Goal: Contribute content: Add original content to the website for others to see

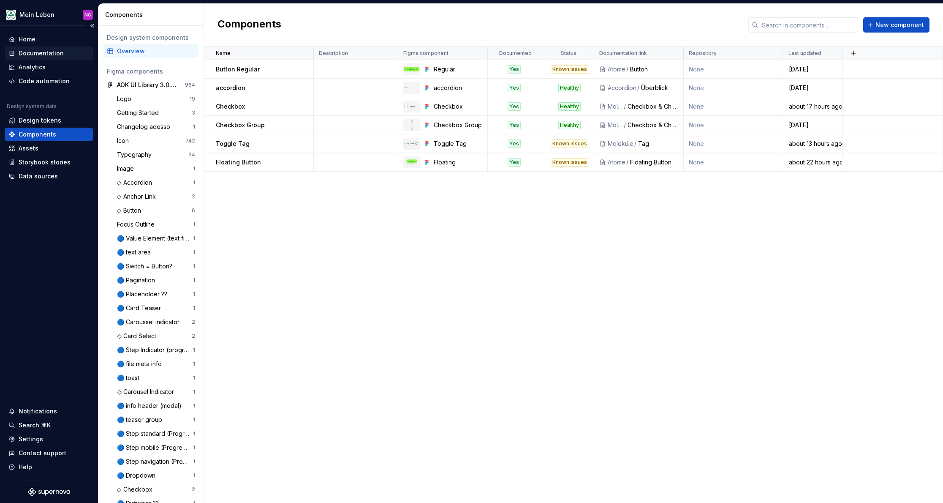
click at [53, 53] on div "Documentation" at bounding box center [41, 53] width 45 height 8
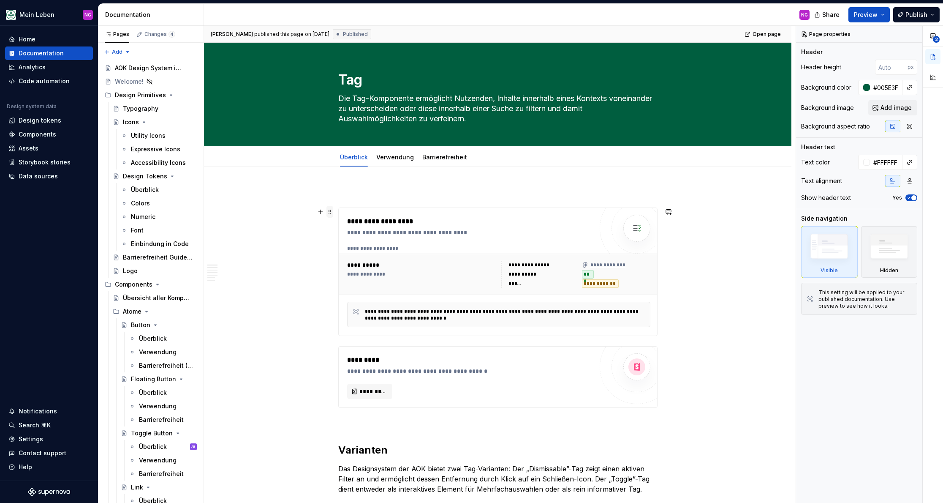
click at [331, 210] on span at bounding box center [329, 212] width 7 height 12
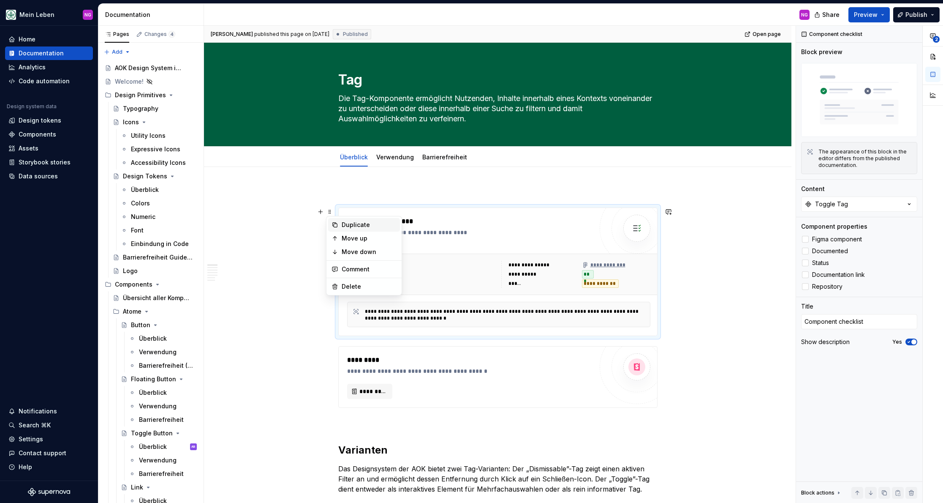
click at [354, 226] on div "Duplicate" at bounding box center [369, 224] width 55 height 8
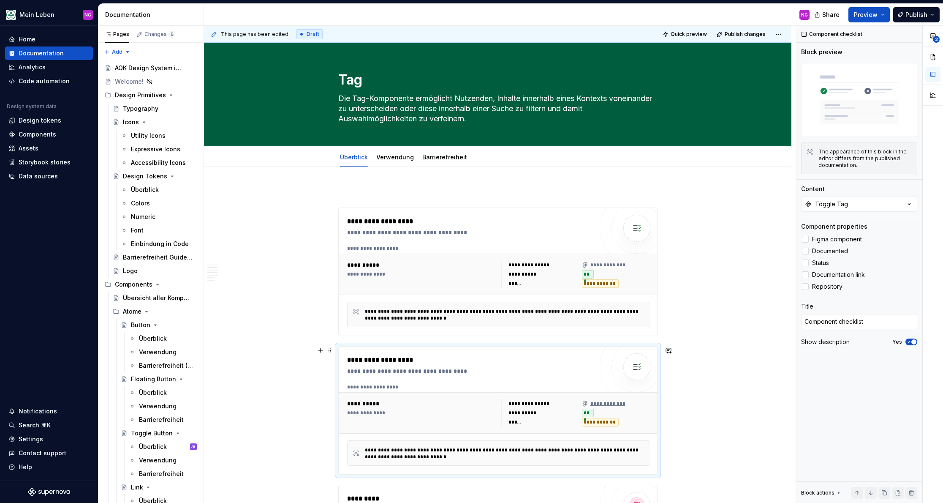
click at [380, 379] on div "**********" at bounding box center [470, 410] width 246 height 111
click at [855, 206] on button "Toggle Tag" at bounding box center [859, 203] width 116 height 15
click at [855, 205] on button "Toggle Tag" at bounding box center [859, 203] width 116 height 15
click at [35, 131] on div "Components" at bounding box center [38, 134] width 38 height 8
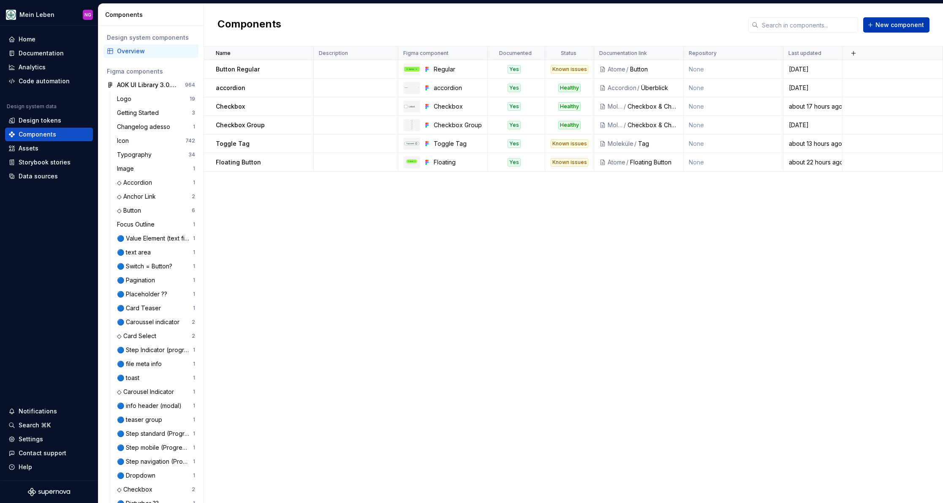
click at [905, 23] on span "New component" at bounding box center [899, 25] width 49 height 8
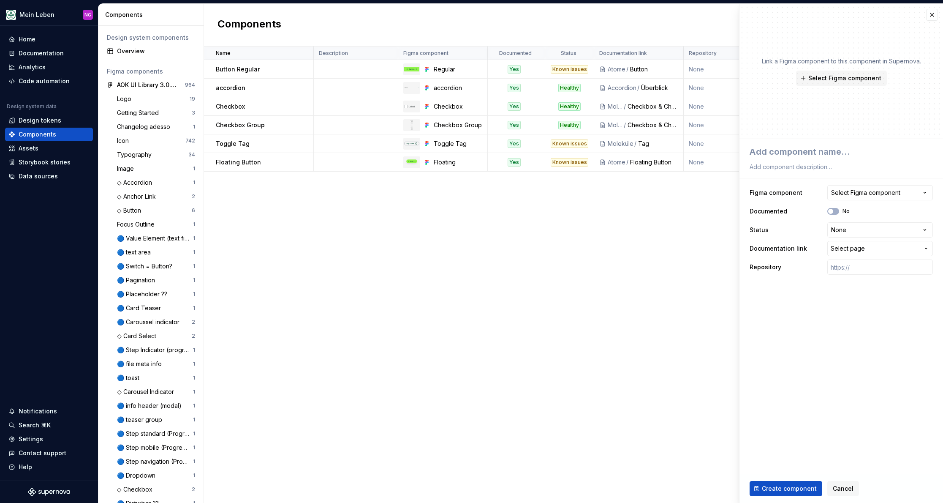
type textarea "*"
type textarea "D"
type textarea "*"
type textarea "Di"
type textarea "*"
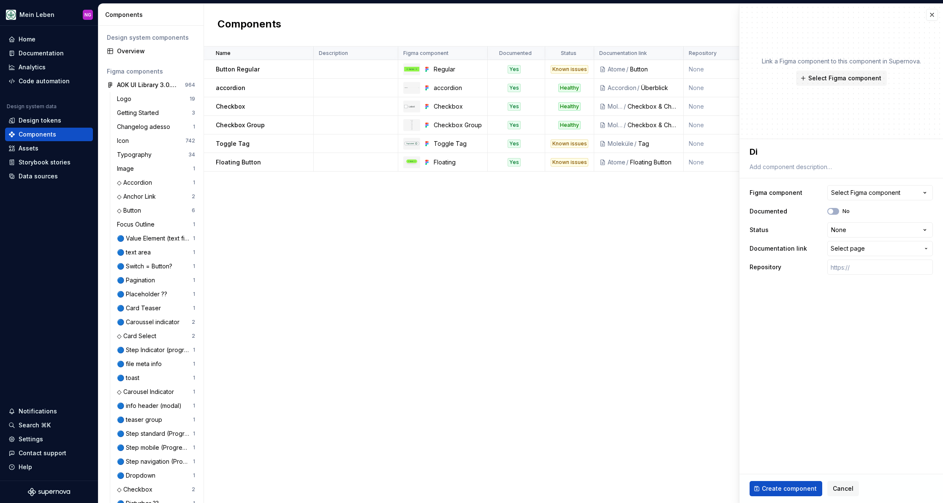
type textarea "Dis"
type textarea "*"
type textarea "Dism"
type textarea "*"
type textarea "Dismi"
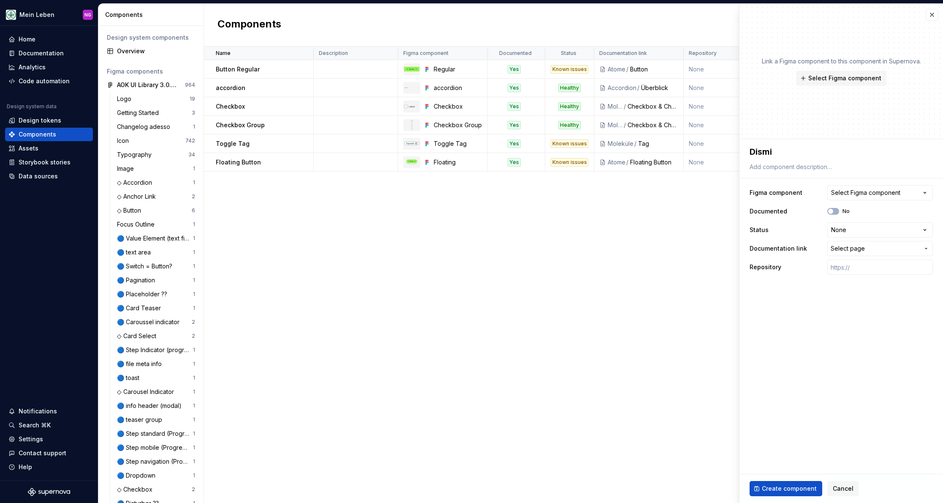
type textarea "*"
type textarea "Dismis"
type textarea "*"
type textarea "Dismiss"
type textarea "*"
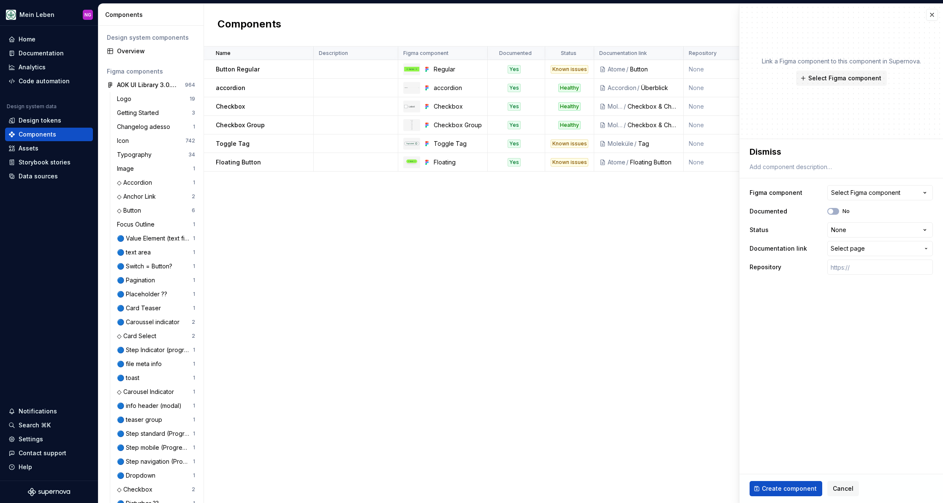
type textarea "Dismissa"
type textarea "*"
type textarea "Dismissab"
type textarea "*"
type textarea "Dismissabk"
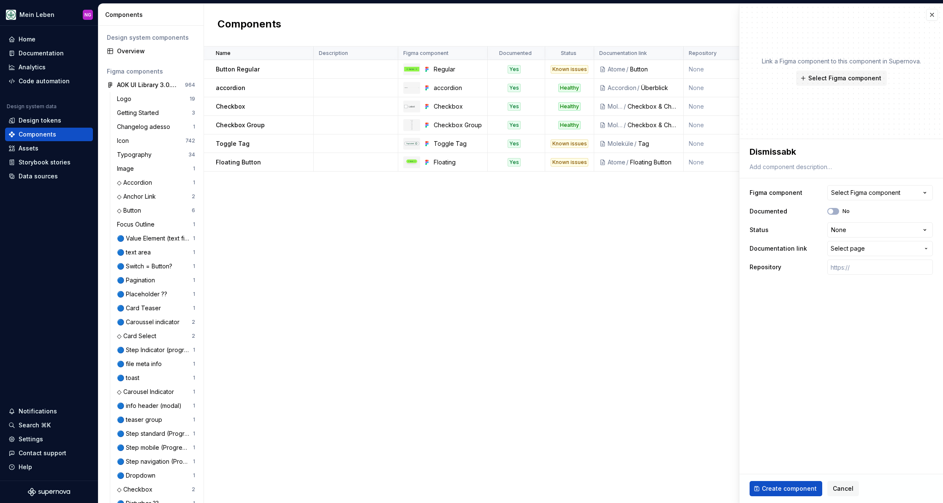
type textarea "*"
type textarea "Dismissab"
type textarea "*"
type textarea "Dismissabl"
type textarea "*"
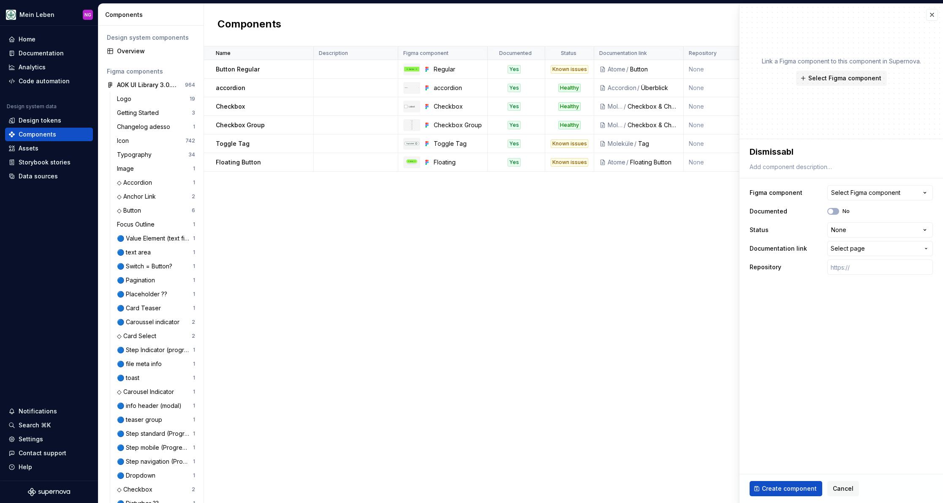
type textarea "Dismissable"
type textarea "*"
type textarea "Dismissable"
type textarea "*"
type textarea "Dismissable T"
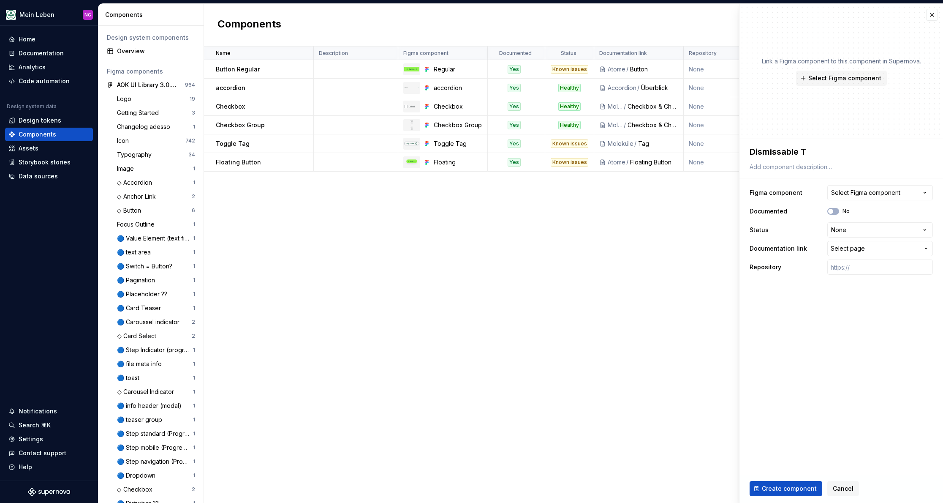
type textarea "*"
type textarea "Dismissable Ta"
type textarea "*"
type textarea "Dismissable Tag"
click at [864, 193] on div "Select Figma component" at bounding box center [865, 192] width 69 height 8
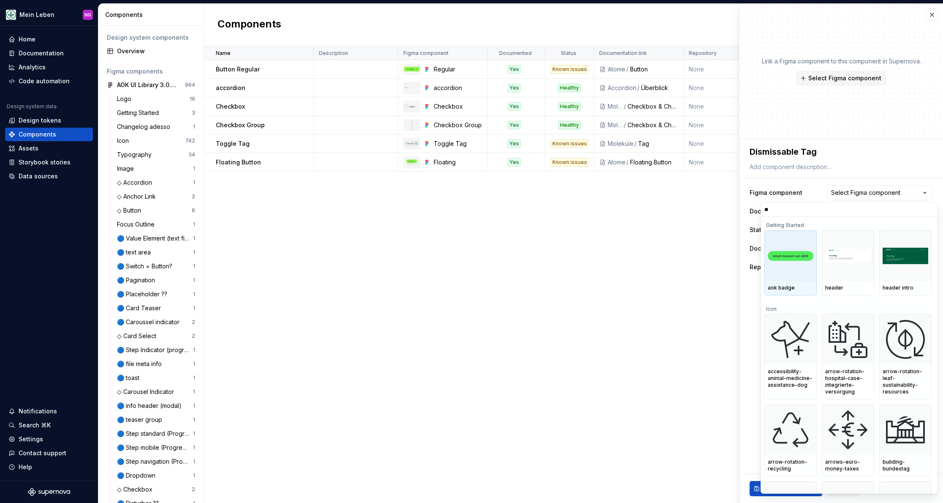
type input "***"
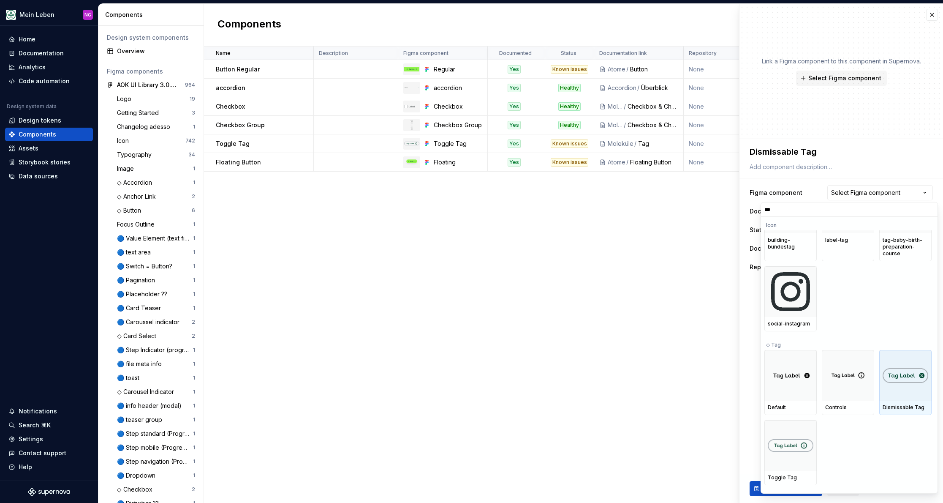
scroll to position [48, 0]
click at [902, 377] on img at bounding box center [906, 374] width 46 height 15
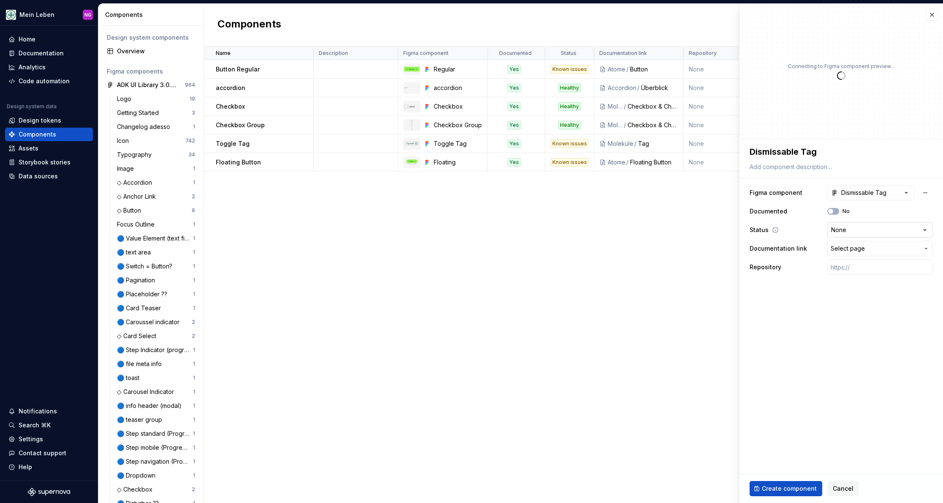
type textarea "*"
click at [861, 234] on html "Mein Leben NG Home Documentation Analytics Code automation Design system data D…" at bounding box center [471, 251] width 943 height 503
select select "**********"
click at [777, 488] on span "Create component" at bounding box center [789, 488] width 55 height 8
type textarea "*"
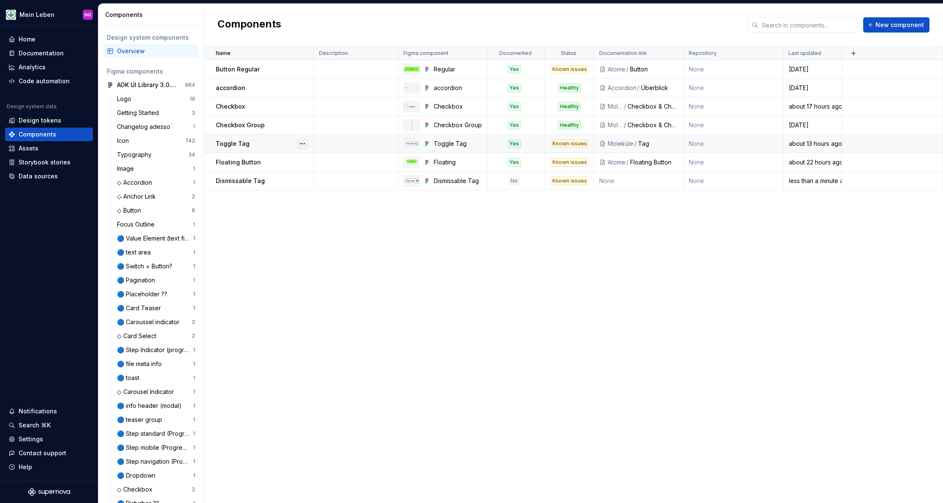
click at [302, 139] on button "button" at bounding box center [302, 144] width 12 height 12
click at [319, 161] on div "Open component detail" at bounding box center [347, 160] width 70 height 8
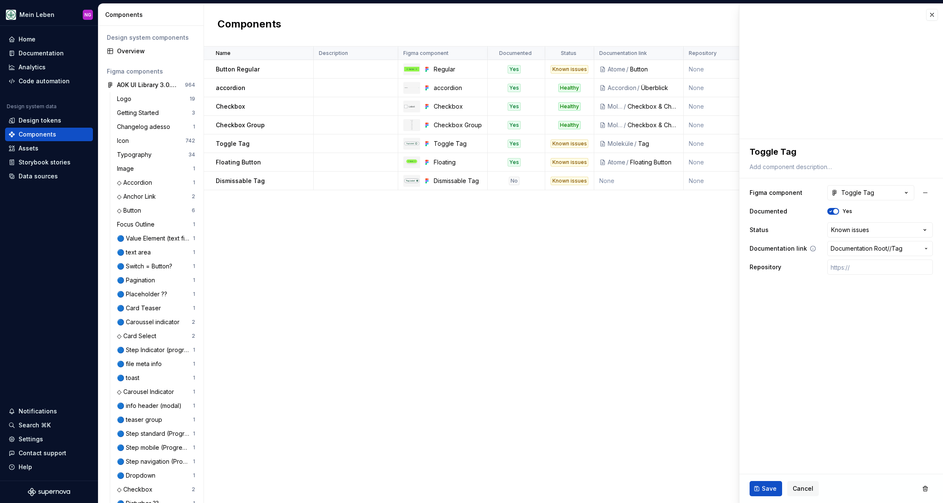
click at [918, 251] on span "Documentation Root / / Tag" at bounding box center [875, 248] width 89 height 8
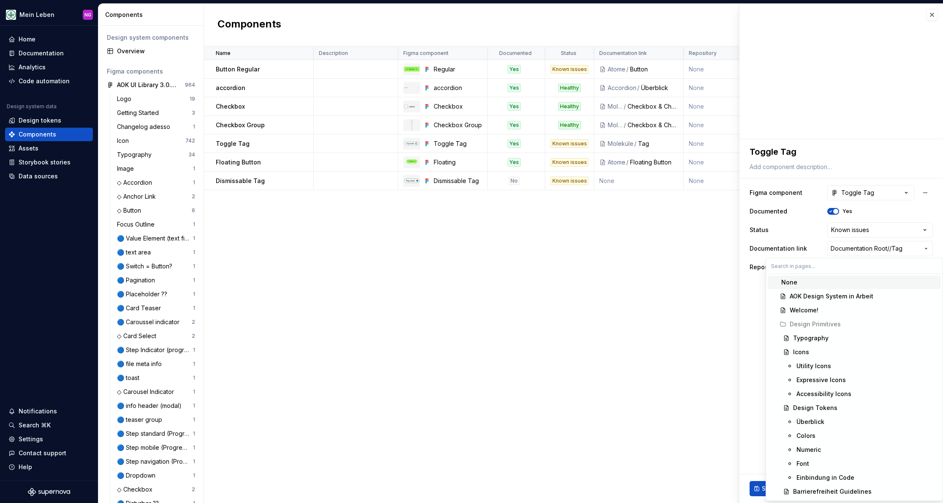
click at [918, 250] on html "Mein Leben NG Home Documentation Analytics Code automation Design system data D…" at bounding box center [471, 251] width 943 height 503
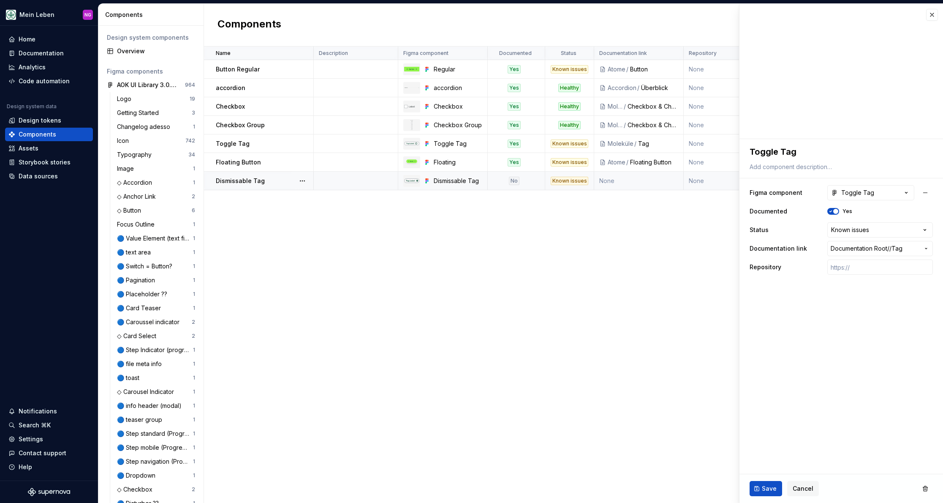
click at [289, 178] on div "Dismissable Tag" at bounding box center [264, 181] width 97 height 8
type textarea "*"
click at [866, 245] on span "Select page" at bounding box center [875, 248] width 89 height 8
type input "tag"
click at [817, 309] on div "Tag" at bounding box center [866, 310] width 141 height 8
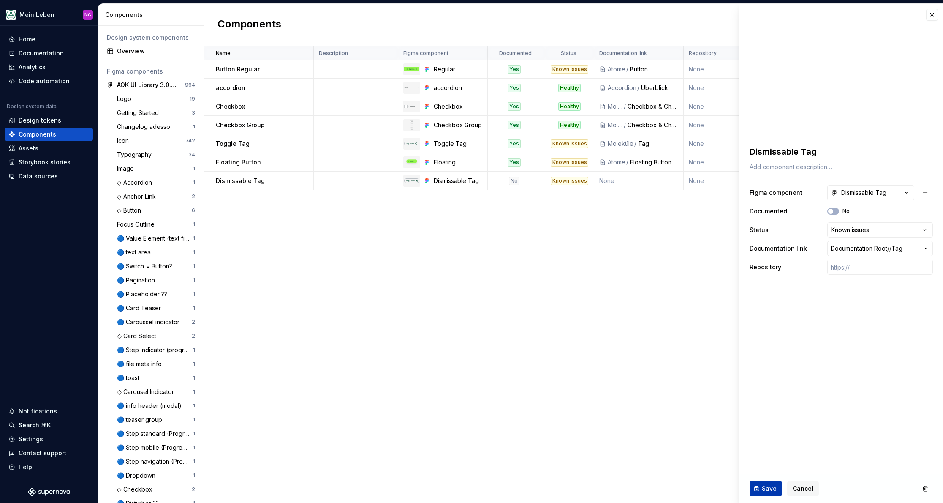
click at [764, 484] on span "Save" at bounding box center [769, 488] width 15 height 8
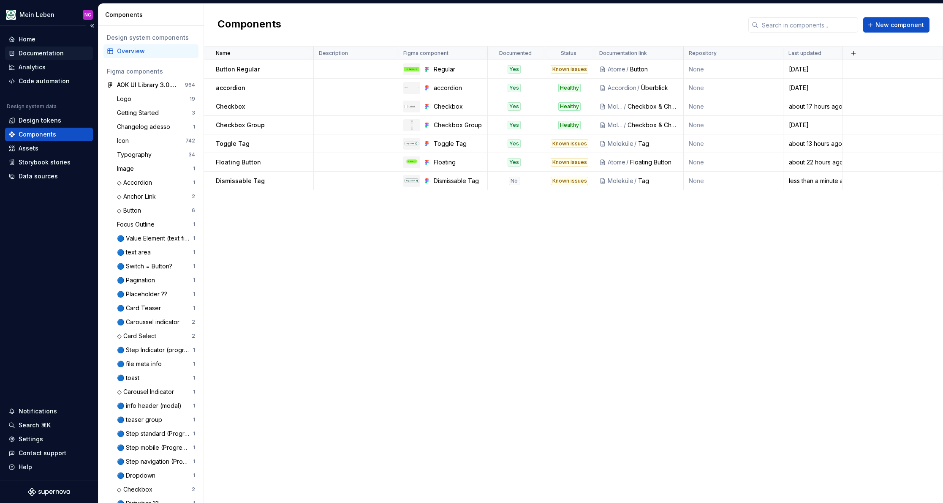
click at [50, 56] on div "Documentation" at bounding box center [41, 53] width 45 height 8
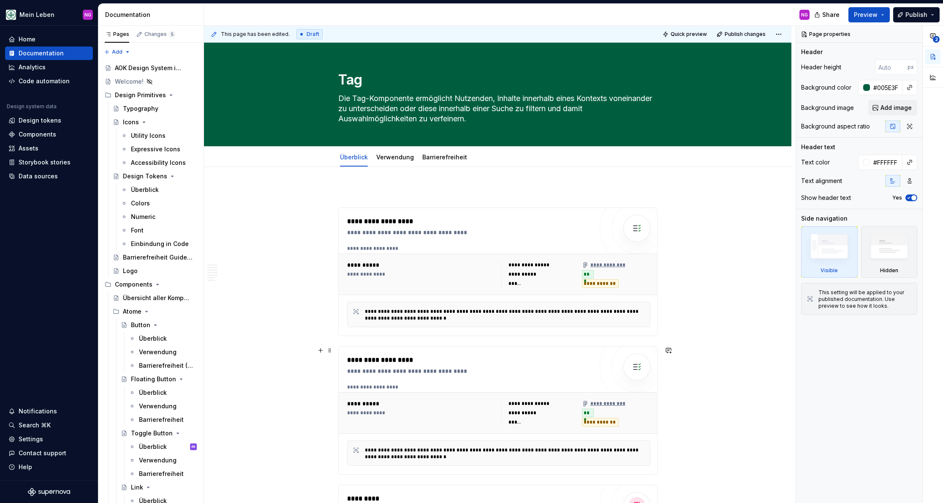
click at [462, 400] on div "**********" at bounding box center [421, 403] width 149 height 8
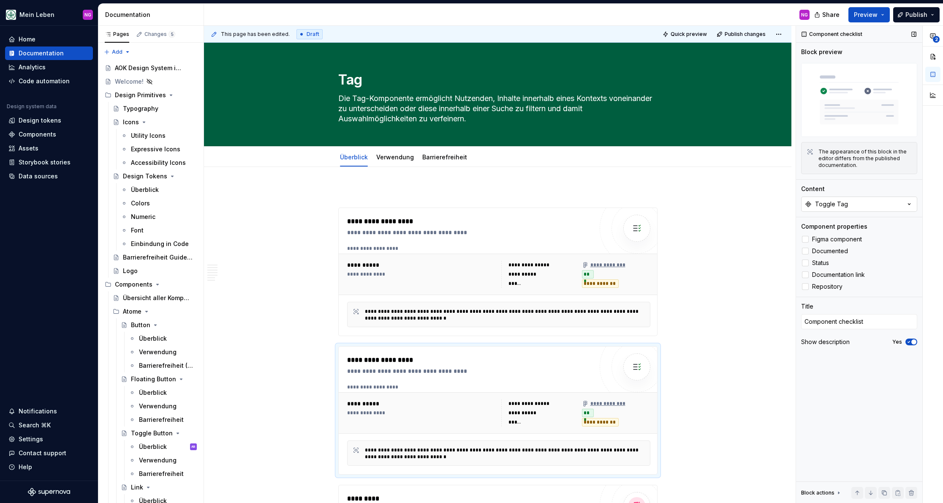
click at [858, 205] on button "Toggle Tag" at bounding box center [859, 203] width 116 height 15
click at [832, 324] on div "Dismissable Tag" at bounding box center [830, 321] width 49 height 8
click at [630, 414] on div "*" at bounding box center [616, 412] width 68 height 8
click at [805, 251] on icon at bounding box center [805, 251] width 0 height 0
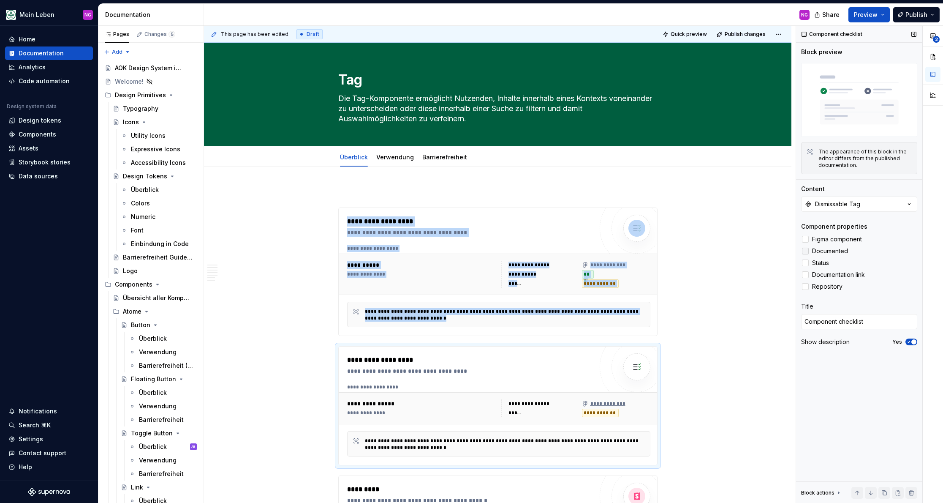
click at [804, 249] on div at bounding box center [805, 250] width 7 height 7
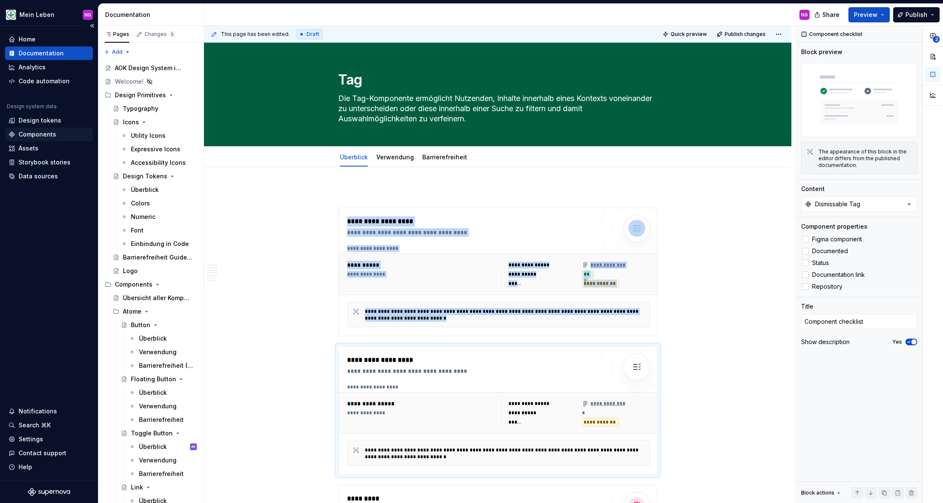
click at [50, 131] on div "Components" at bounding box center [38, 134] width 38 height 8
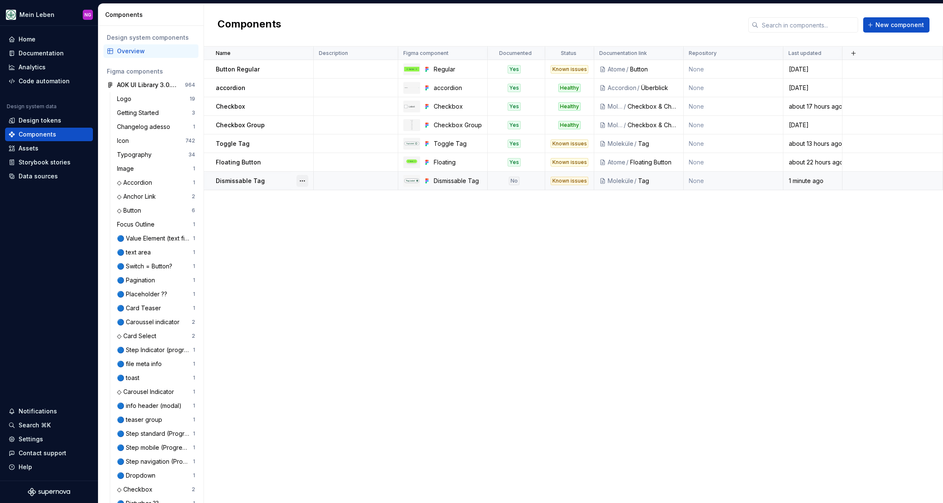
click at [305, 179] on button "button" at bounding box center [302, 181] width 12 height 12
click at [331, 199] on div "Open component detail" at bounding box center [347, 197] width 70 height 8
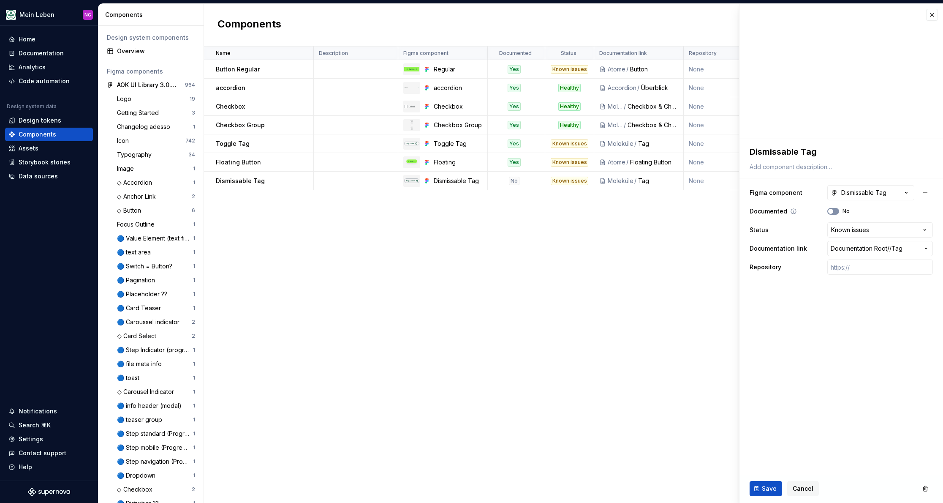
click at [838, 210] on button "No" at bounding box center [833, 211] width 12 height 7
click at [768, 488] on span "Save" at bounding box center [769, 488] width 15 height 8
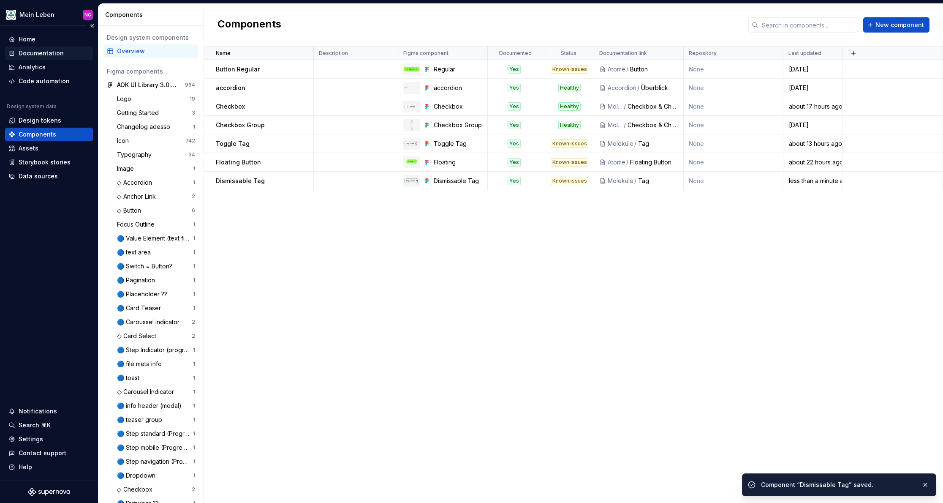
click at [37, 52] on div "Documentation" at bounding box center [41, 53] width 45 height 8
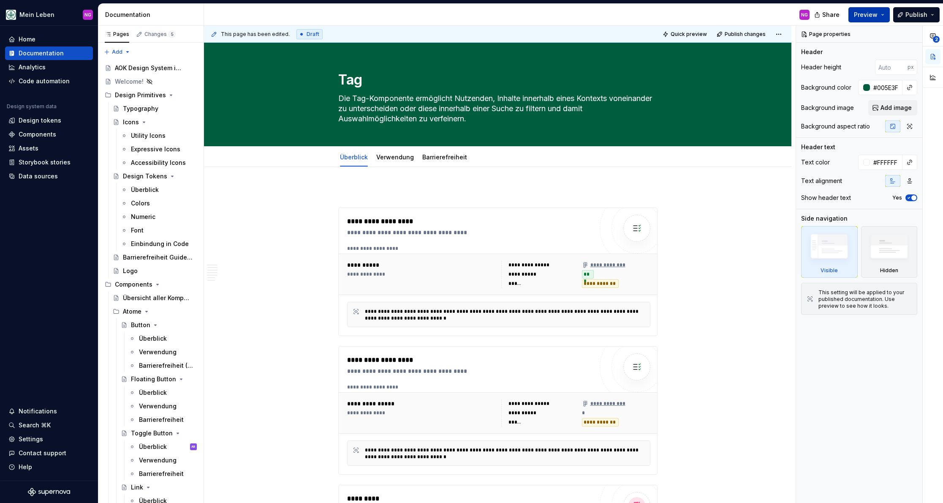
click at [868, 13] on span "Preview" at bounding box center [866, 15] width 24 height 8
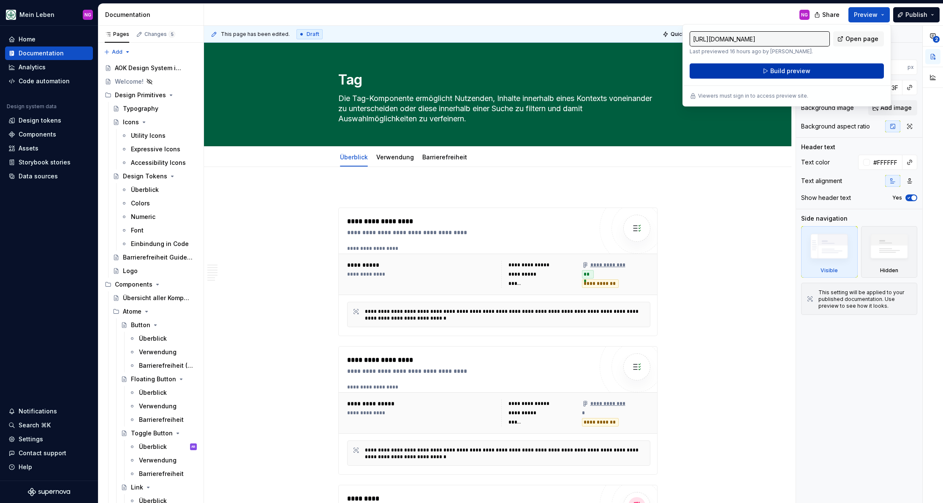
click at [777, 71] on span "Build preview" at bounding box center [790, 71] width 40 height 8
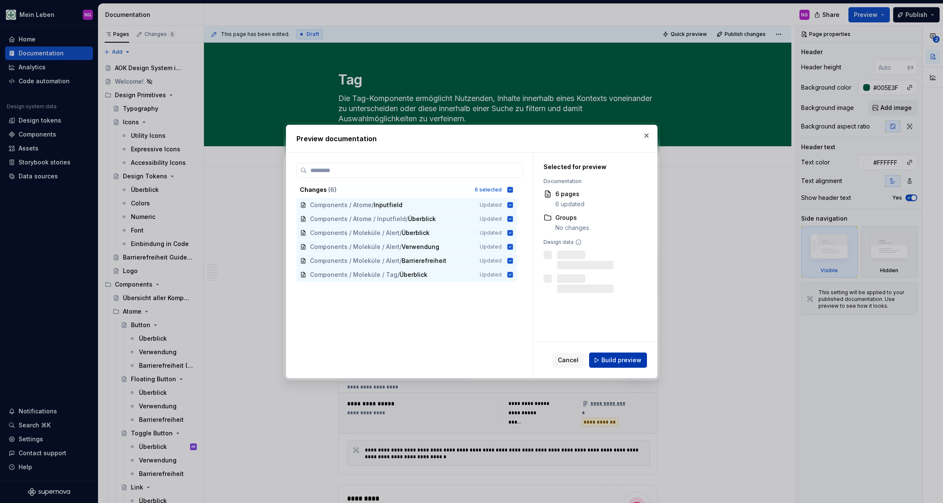
click at [617, 359] on span "Build preview" at bounding box center [621, 360] width 40 height 8
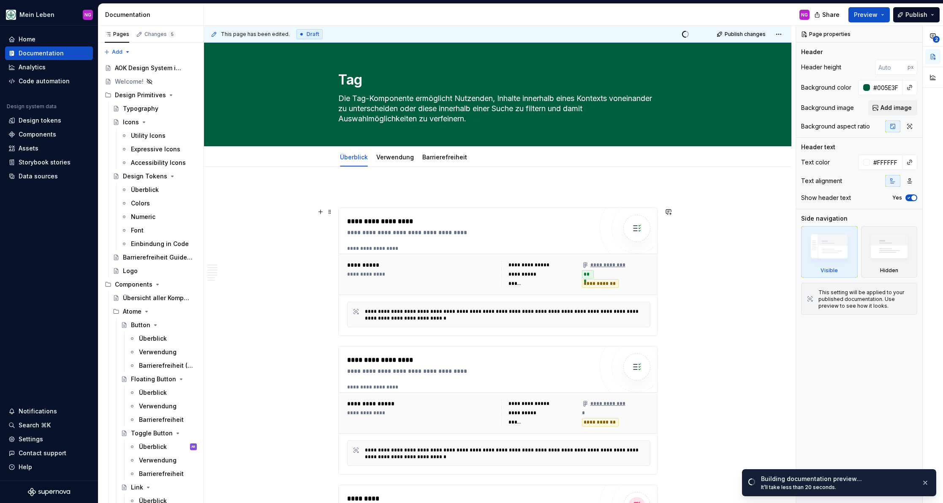
scroll to position [2, 0]
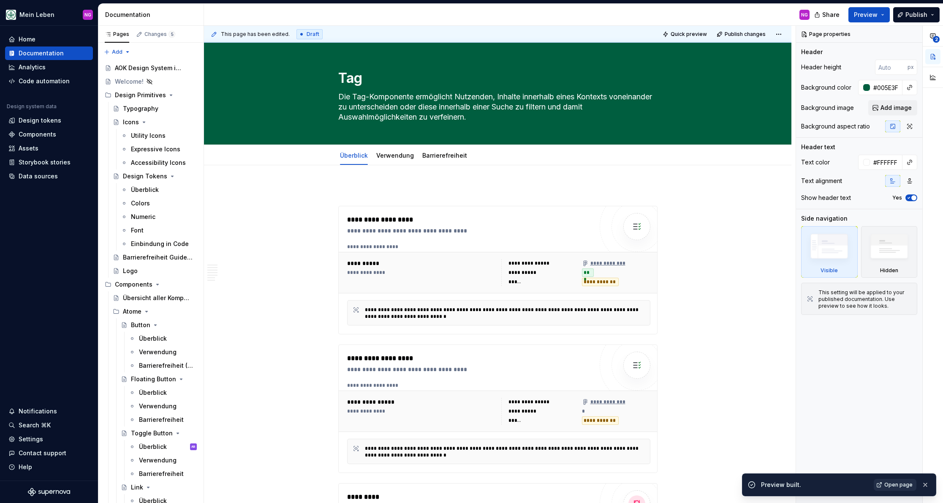
click at [901, 486] on span "Open page" at bounding box center [898, 484] width 28 height 7
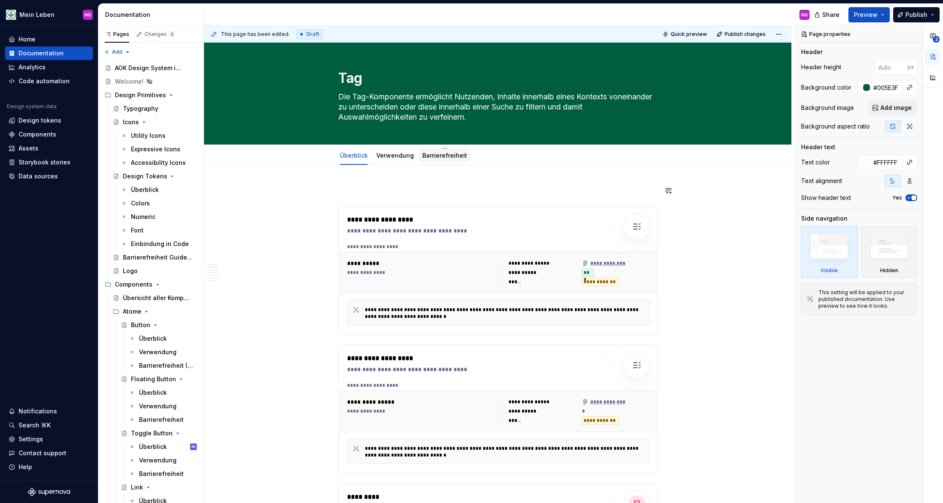
click at [460, 153] on link "Barrierefreiheit" at bounding box center [444, 155] width 45 height 7
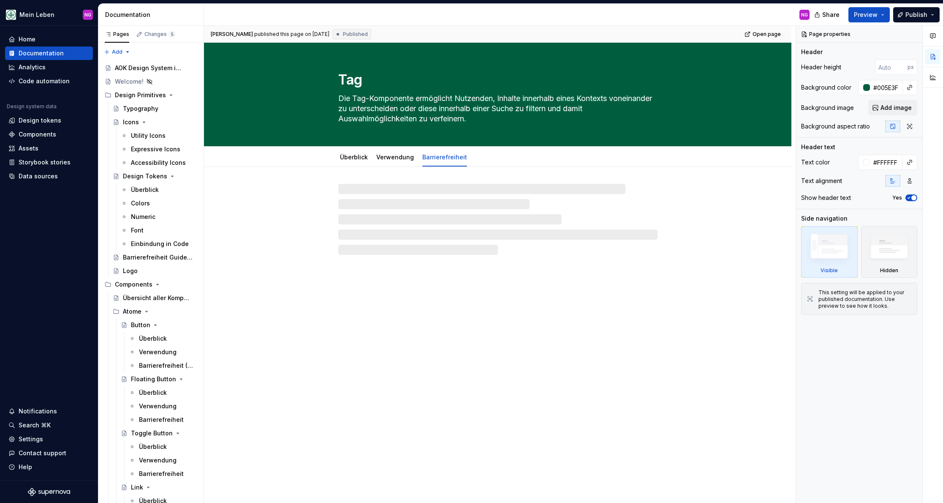
type textarea "*"
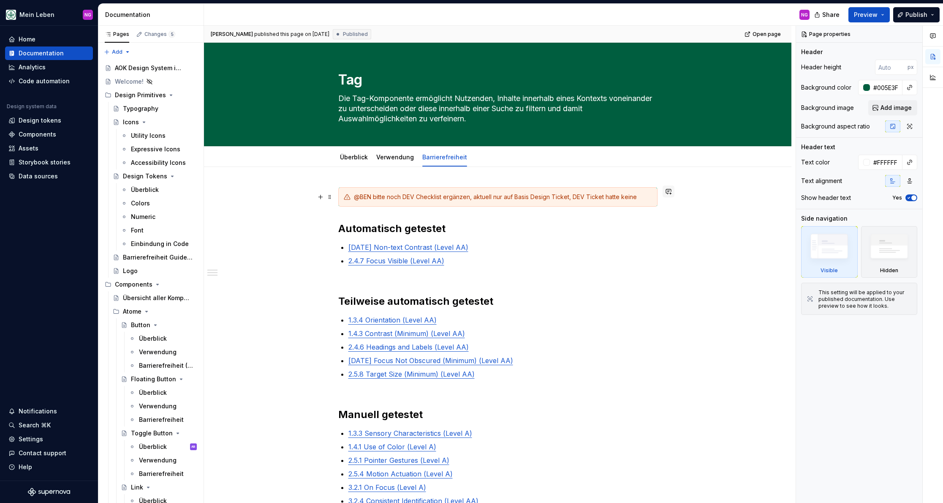
click at [671, 192] on button "button" at bounding box center [669, 191] width 12 height 12
click at [549, 196] on li "B Ben" at bounding box center [555, 195] width 18 height 12
drag, startPoint x: 595, startPoint y: 206, endPoint x: 537, endPoint y: 197, distance: 59.0
click at [537, 197] on body "Mein Leben NG Home Documentation Analytics Code automation Design system data D…" at bounding box center [471, 251] width 943 height 503
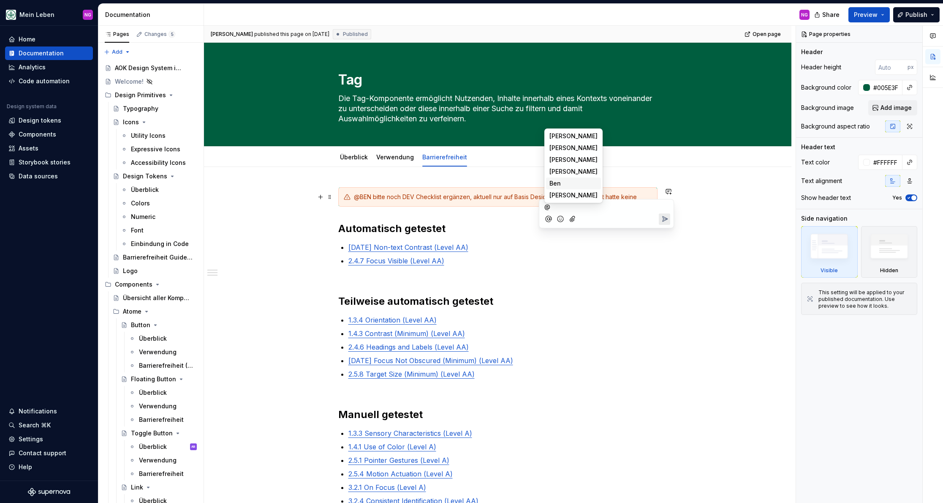
click at [562, 181] on li "B Ben" at bounding box center [573, 183] width 55 height 12
click at [665, 220] on icon "Send" at bounding box center [664, 219] width 8 height 8
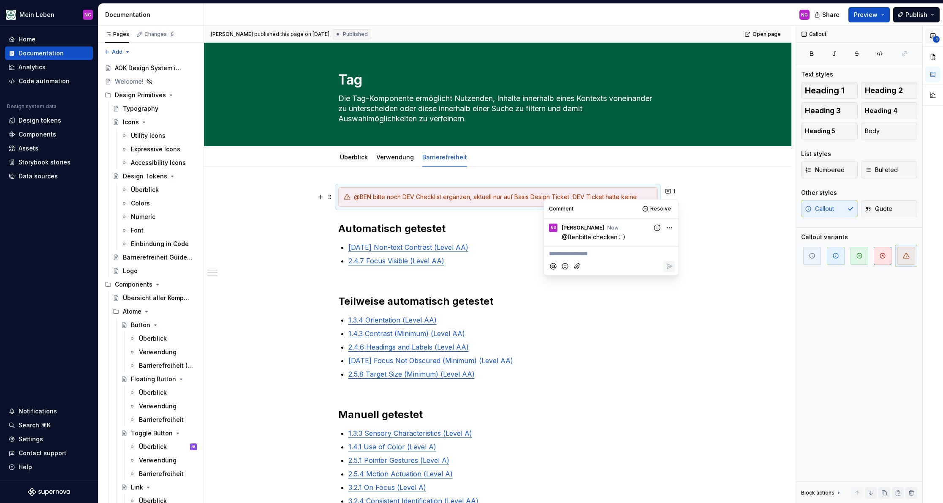
click at [938, 38] on span "1" at bounding box center [936, 39] width 7 height 7
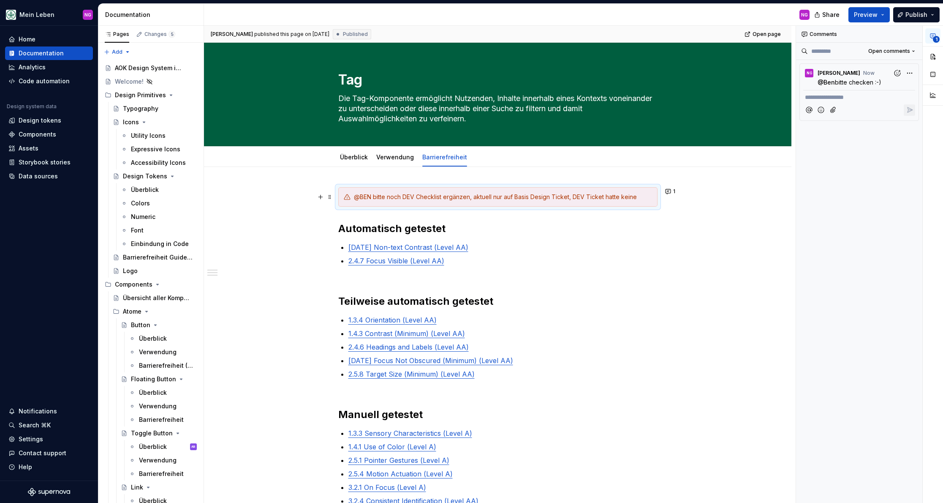
click at [938, 38] on span "1" at bounding box center [936, 39] width 7 height 7
click at [52, 134] on div "Components" at bounding box center [38, 134] width 38 height 8
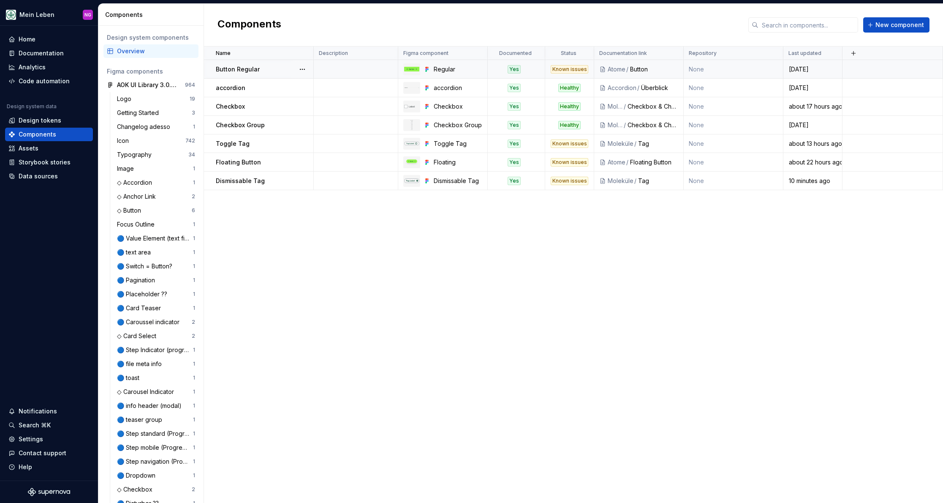
click at [578, 71] on div "Known issues" at bounding box center [570, 69] width 38 height 8
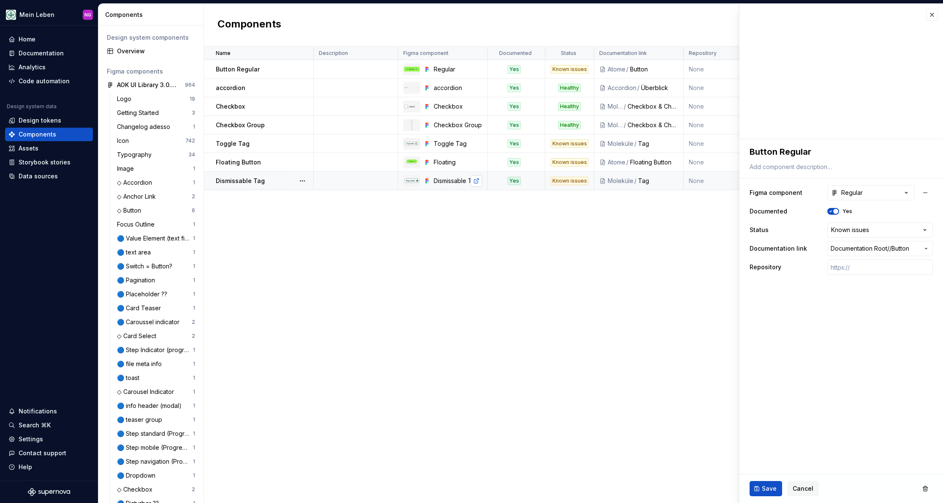
click at [475, 181] on link at bounding box center [476, 181] width 12 height 12
type textarea "*"
click at [300, 143] on button "button" at bounding box center [302, 144] width 12 height 12
click at [853, 234] on html "Mein Leben NG Home Documentation Analytics Code automation Design system data D…" at bounding box center [471, 251] width 943 height 503
click at [853, 229] on html "Mein Leben NG Home Documentation Analytics Code automation Design system data D…" at bounding box center [471, 251] width 943 height 503
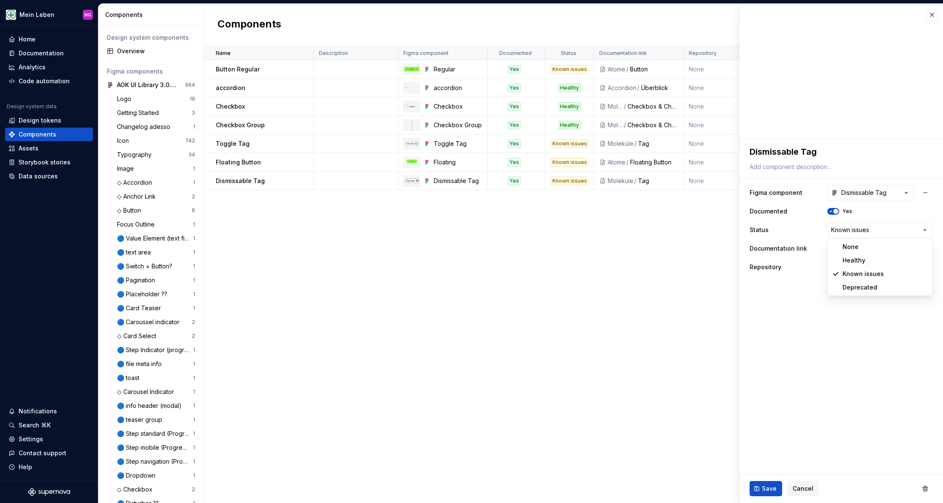
select select "**********"
click at [768, 485] on span "Save" at bounding box center [769, 488] width 15 height 8
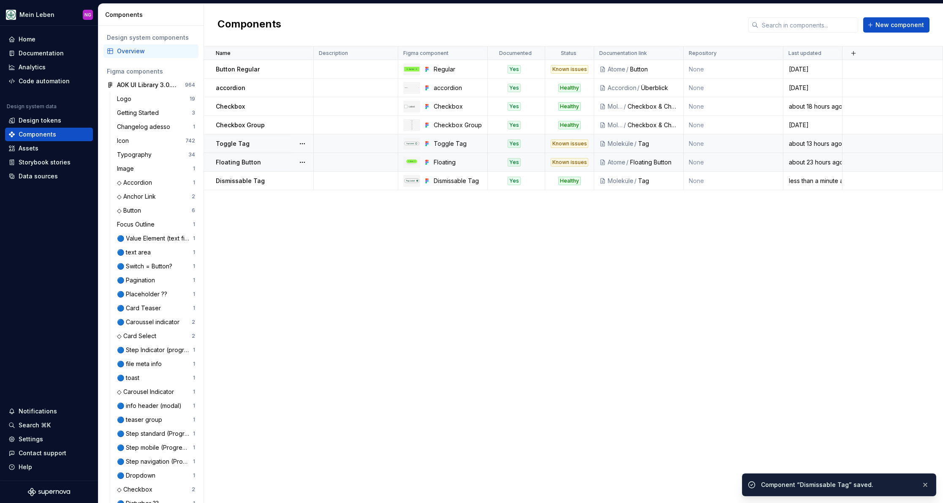
click at [275, 141] on div "Toggle Tag" at bounding box center [264, 143] width 97 height 8
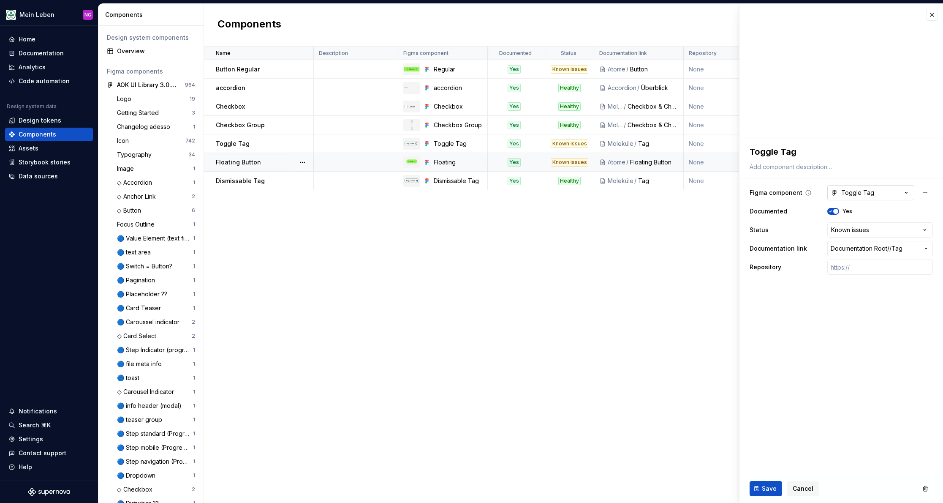
click at [865, 190] on div "Toggle Tag" at bounding box center [852, 192] width 43 height 8
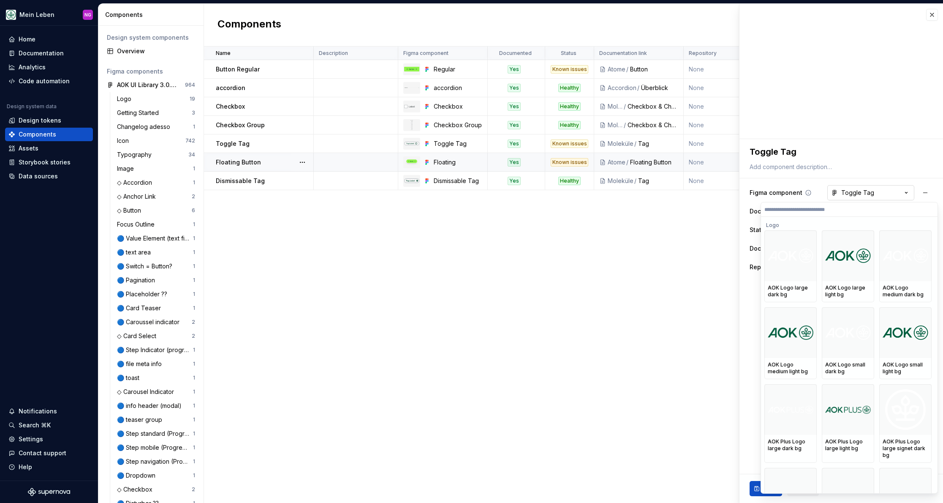
type textarea "*"
click at [865, 190] on html "Mein Leben NG Home Documentation Analytics Code automation Design system data D…" at bounding box center [471, 251] width 943 height 503
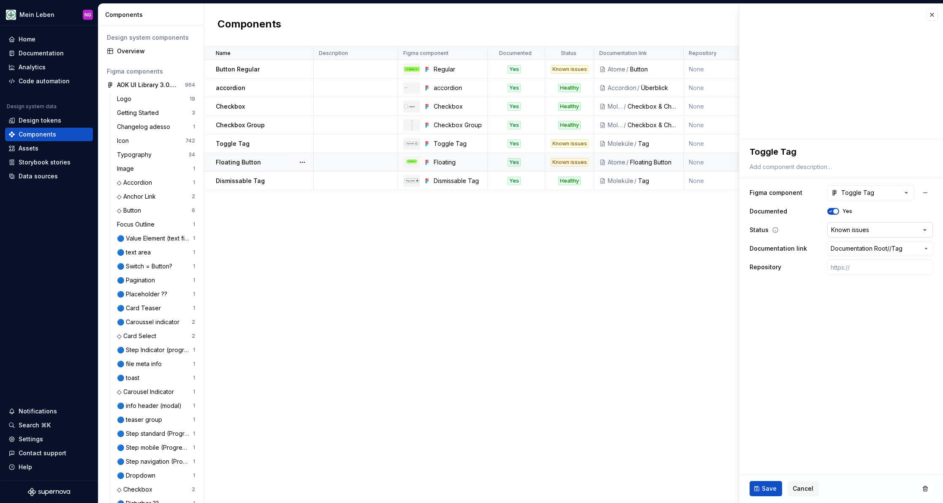
click at [869, 227] on html "Mein Leben NG Home Documentation Analytics Code automation Design system data D…" at bounding box center [471, 251] width 943 height 503
select select "**********"
click at [772, 490] on span "Save" at bounding box center [769, 488] width 15 height 8
type textarea "*"
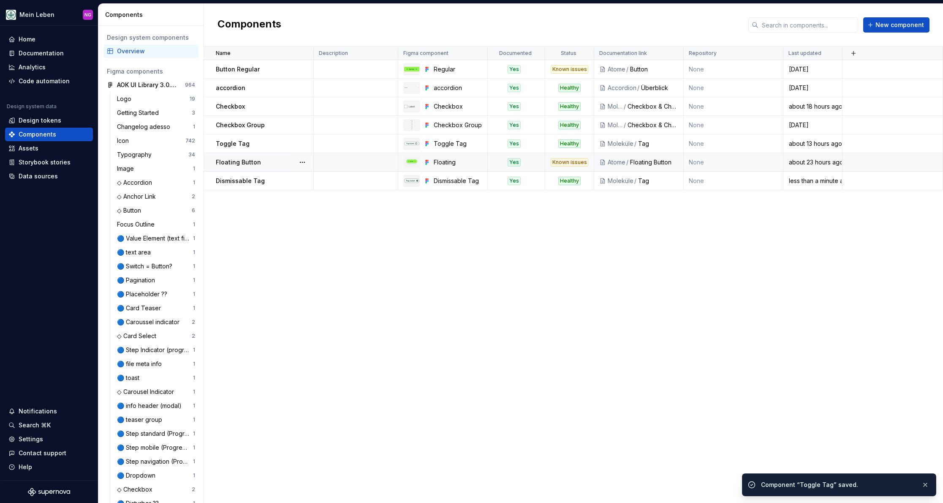
click at [563, 347] on div "Name Description Figma component Documented Status Documentation link Repositor…" at bounding box center [573, 274] width 739 height 456
